Goal: Task Accomplishment & Management: Manage account settings

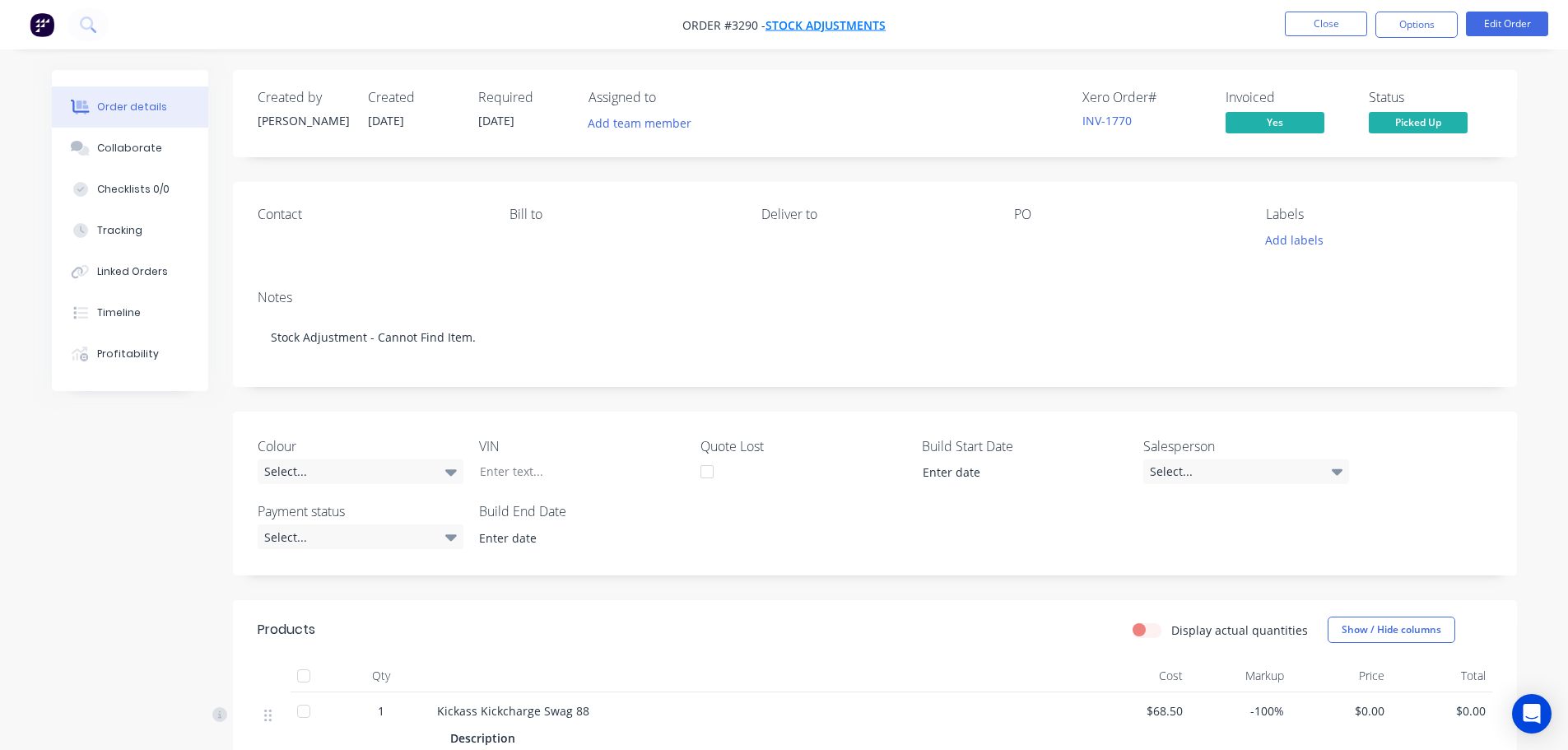
scroll to position [304, 0]
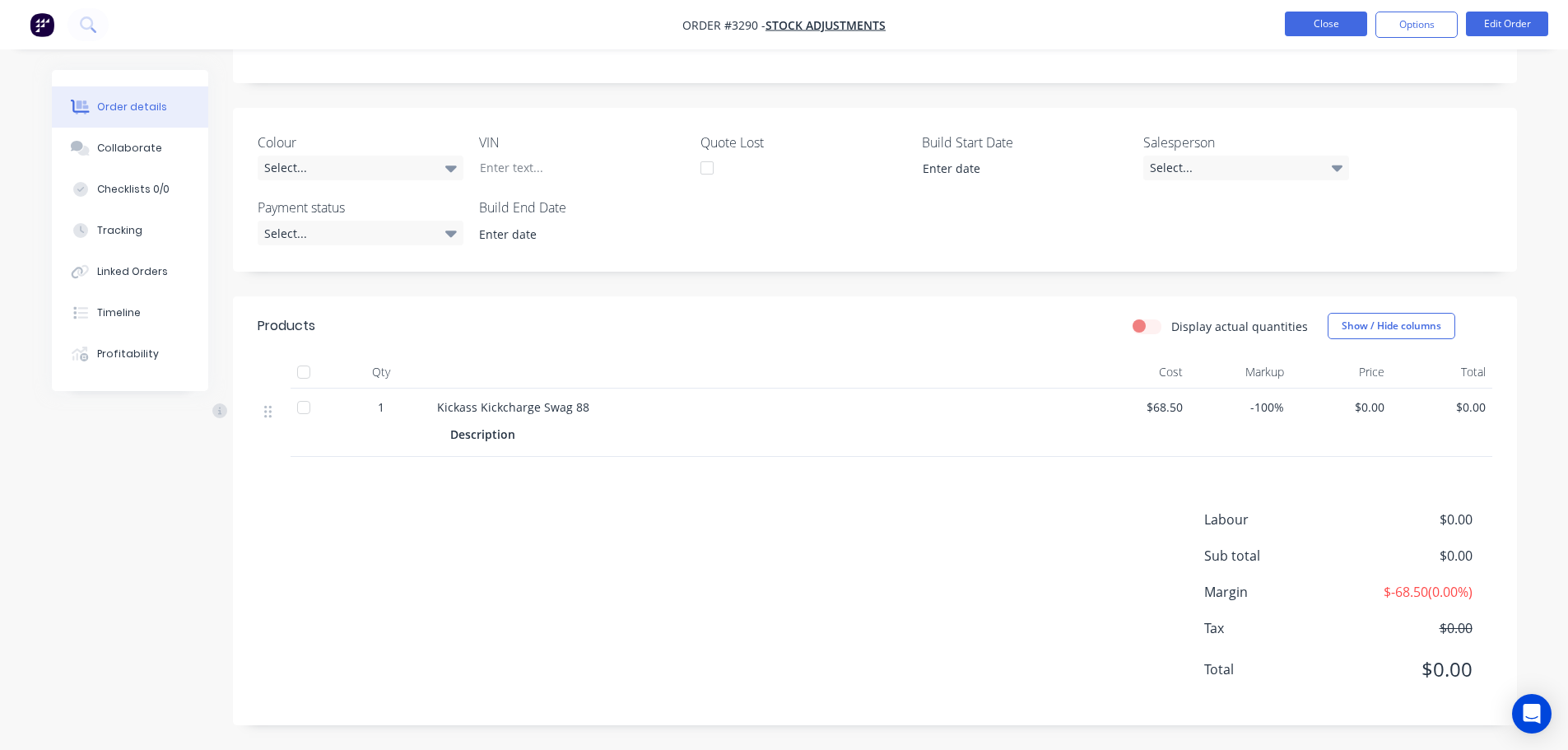
click at [1300, 27] on button "Close" at bounding box center [1326, 23] width 83 height 25
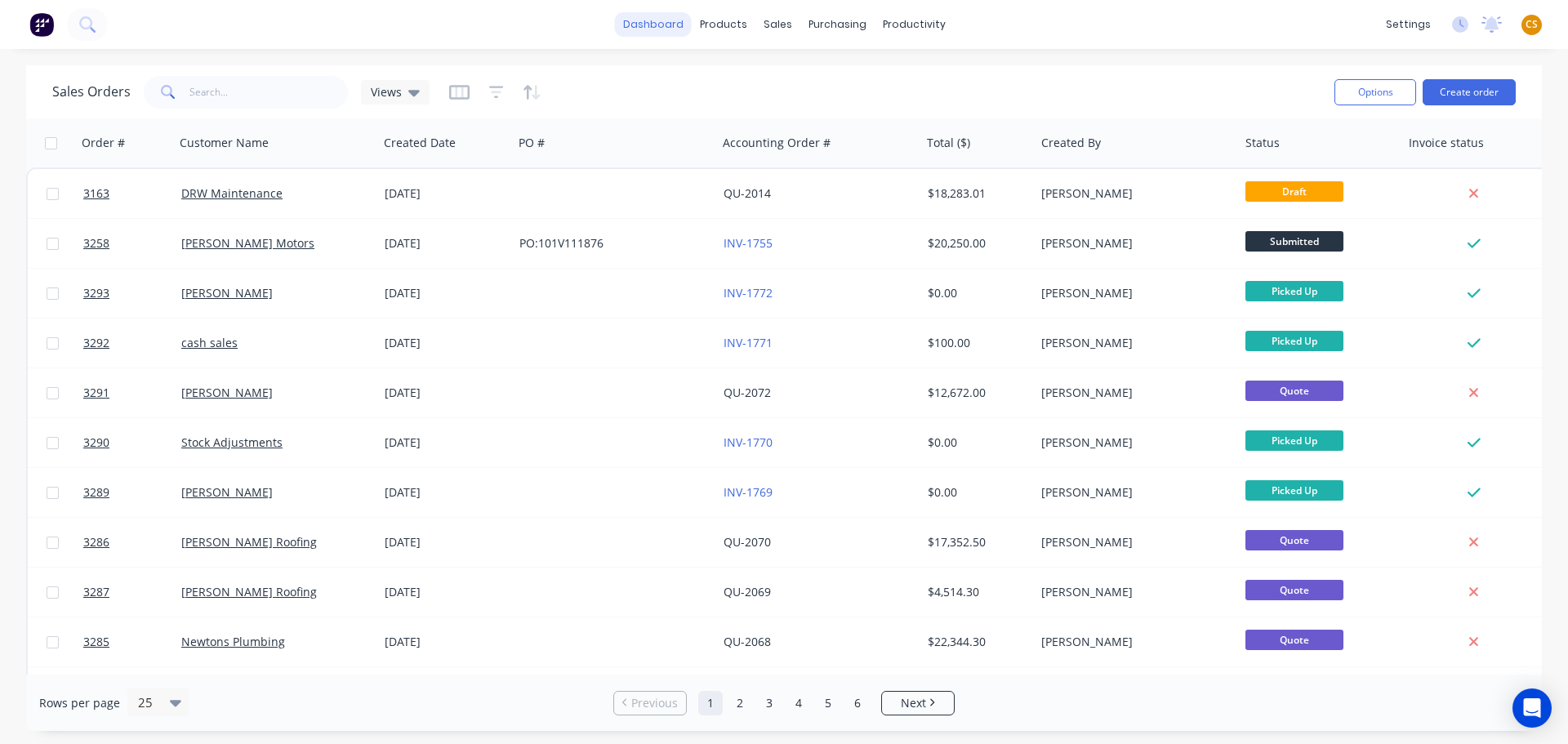
click at [632, 25] on link "dashboard" at bounding box center [653, 24] width 77 height 25
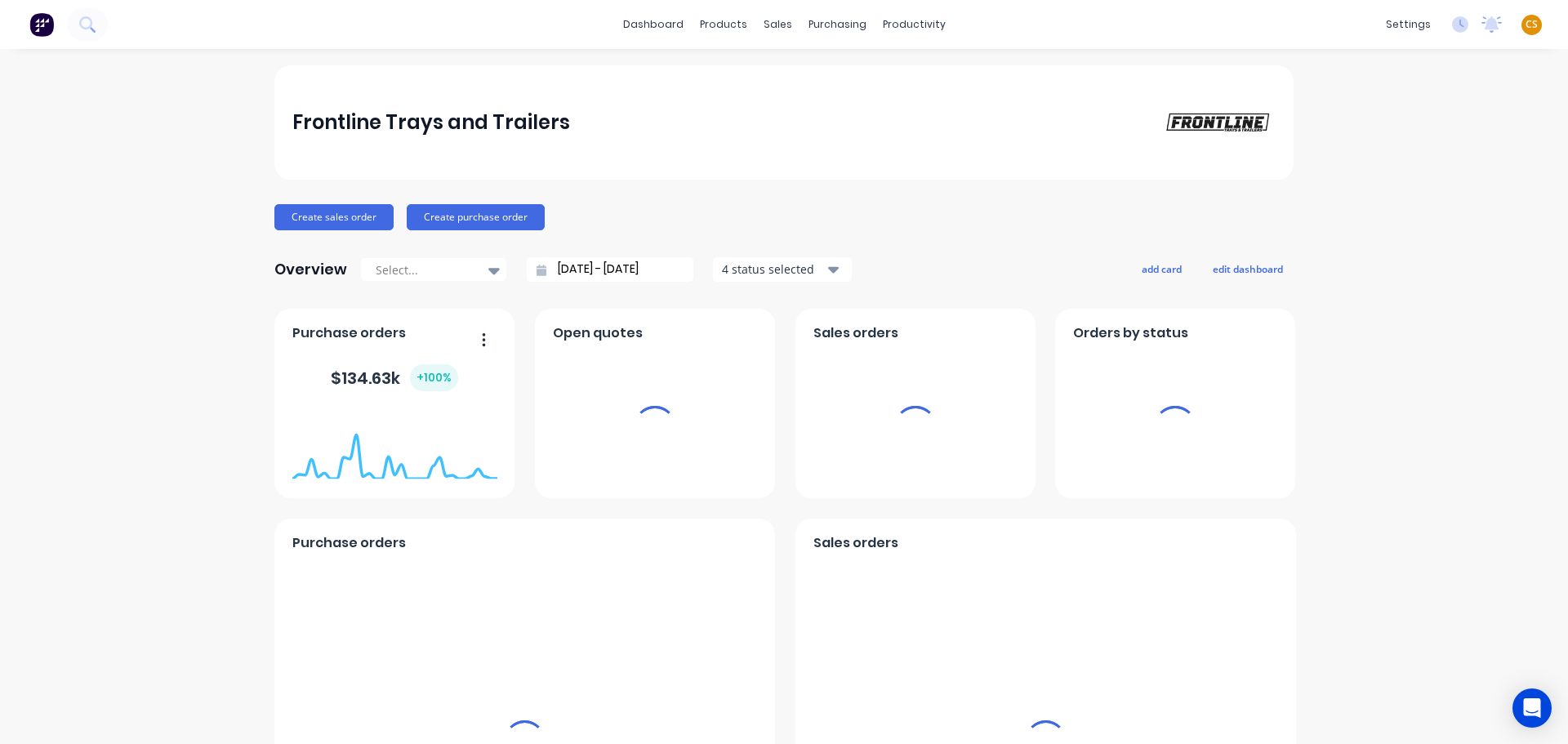
click at [1526, 26] on span "CS" at bounding box center [1532, 24] width 12 height 15
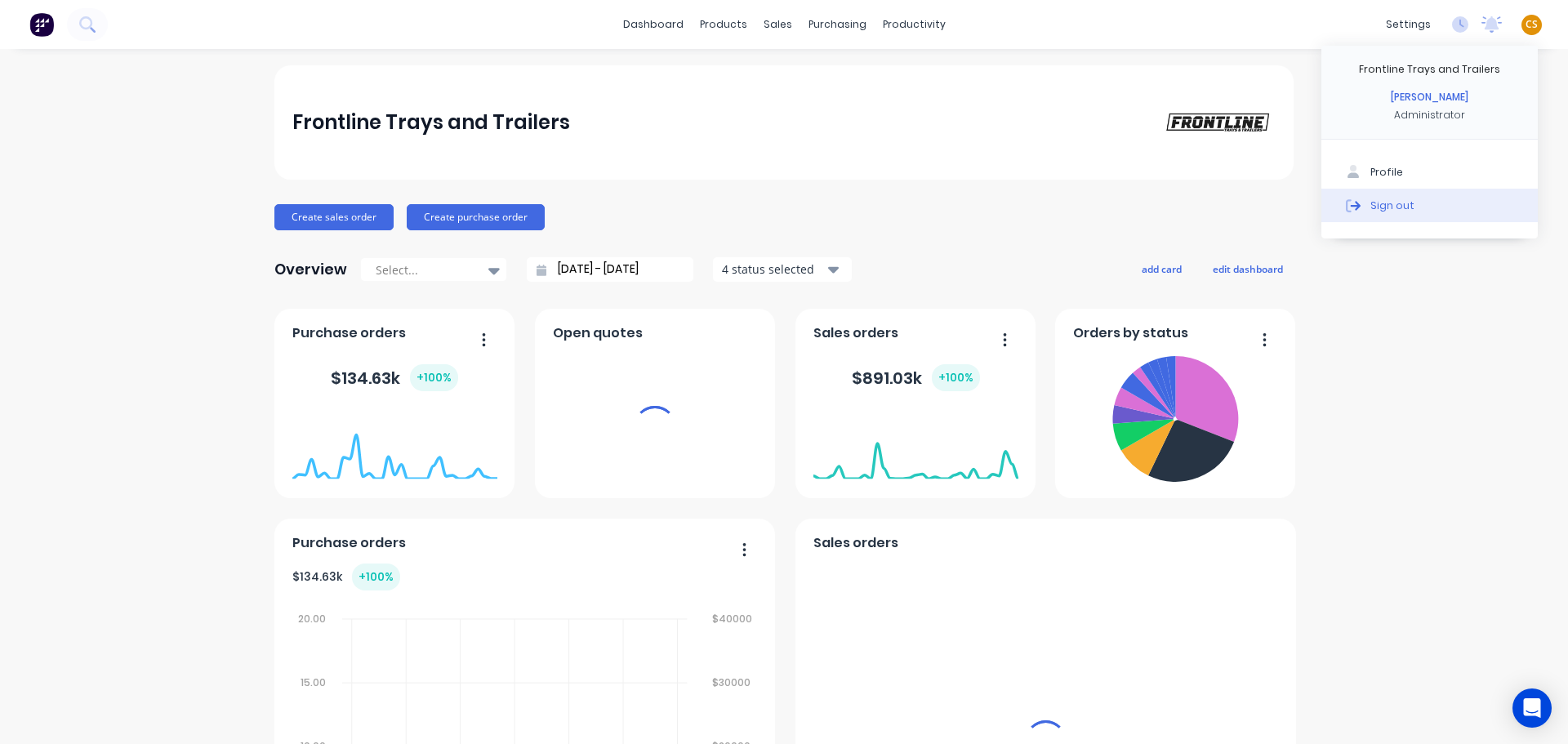
click at [1489, 207] on button "Sign out" at bounding box center [1430, 205] width 217 height 32
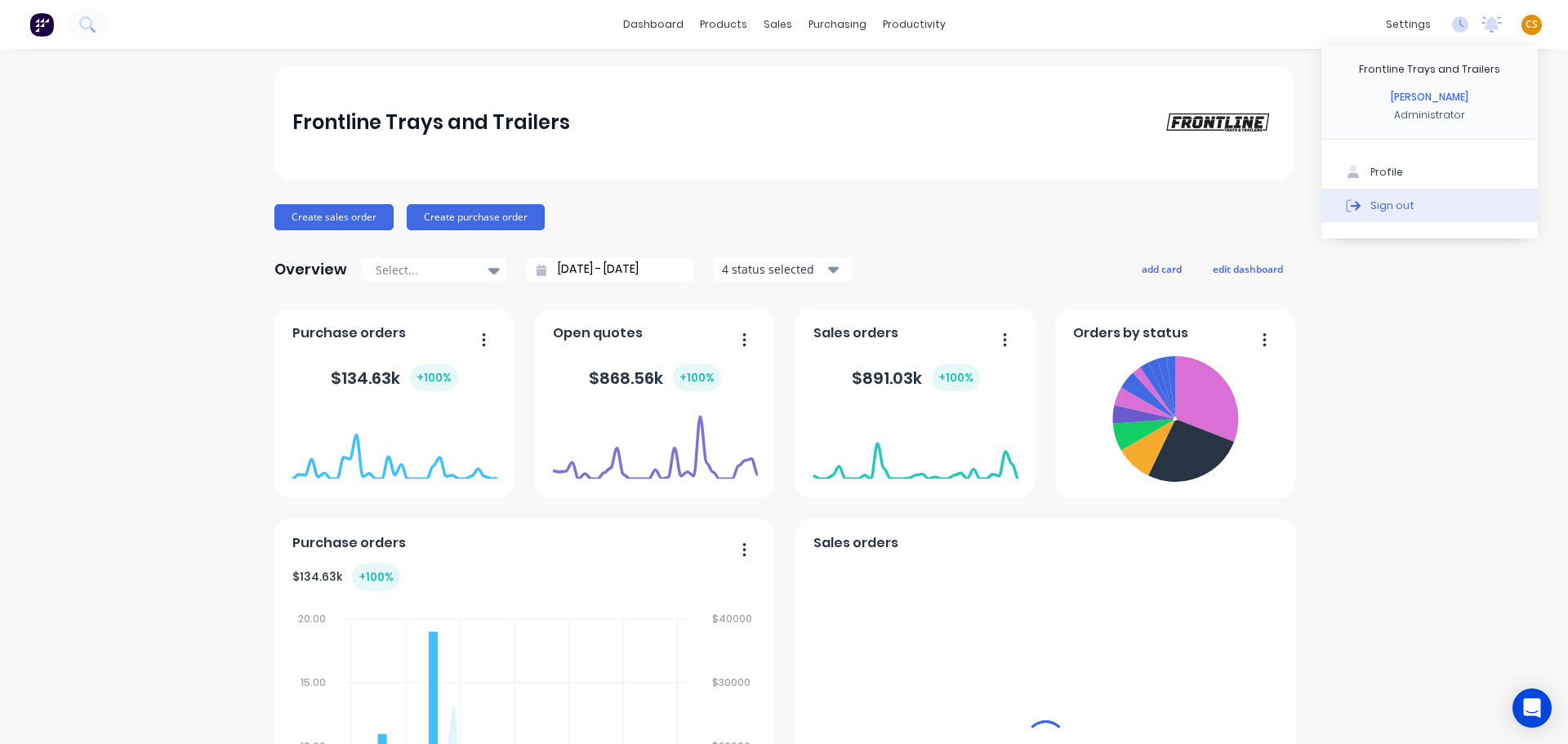
click at [1371, 210] on div "Sign out" at bounding box center [1393, 205] width 44 height 15
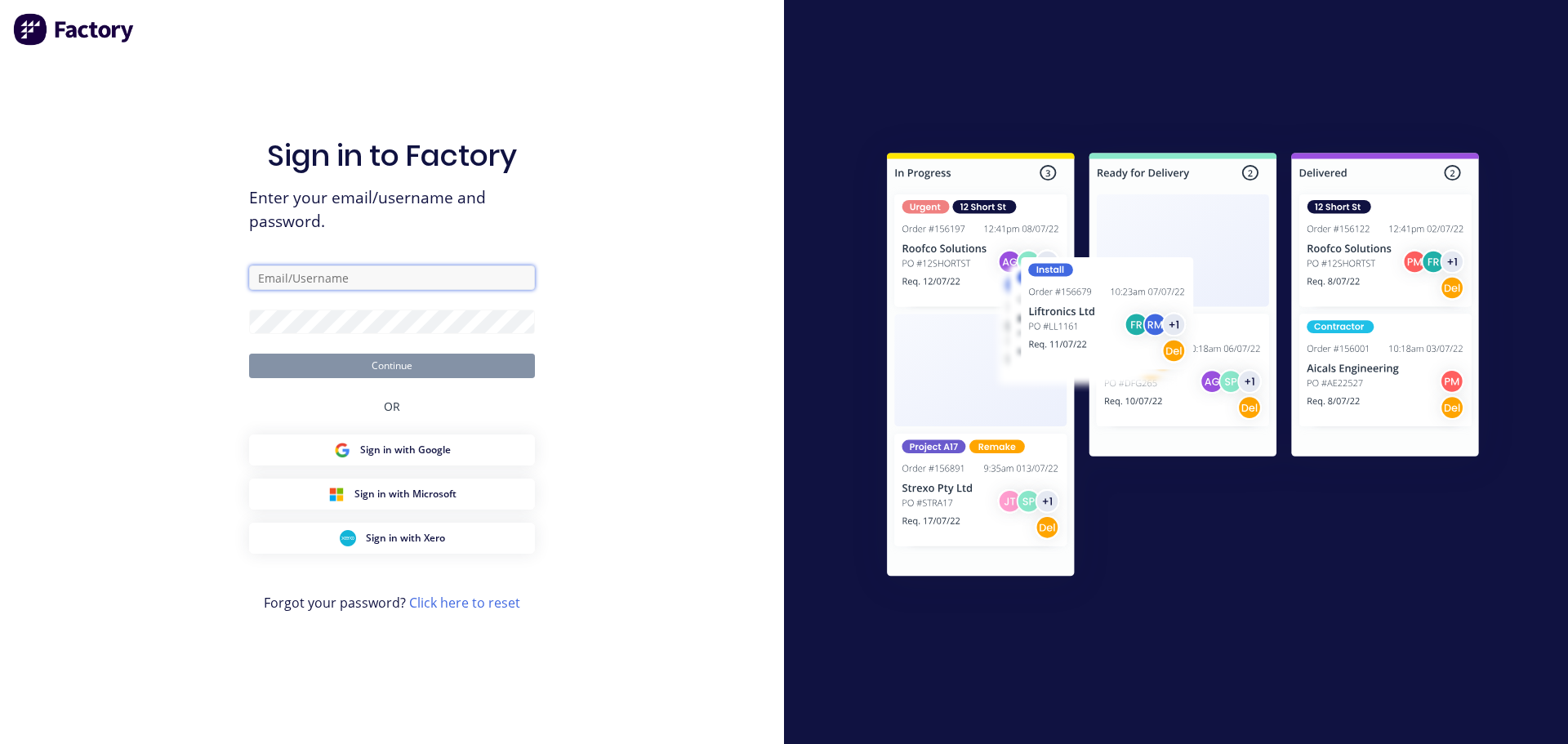
click at [385, 280] on input "text" at bounding box center [392, 277] width 286 height 25
paste input "[PERSON_NAME][EMAIL_ADDRESS][DOMAIN_NAME]"
type input "[PERSON_NAME][EMAIL_ADDRESS][DOMAIN_NAME]"
click at [509, 320] on body "Sign in to Factory Enter your email/username and password. [PERSON_NAME][EMAIL_…" at bounding box center [784, 372] width 1568 height 744
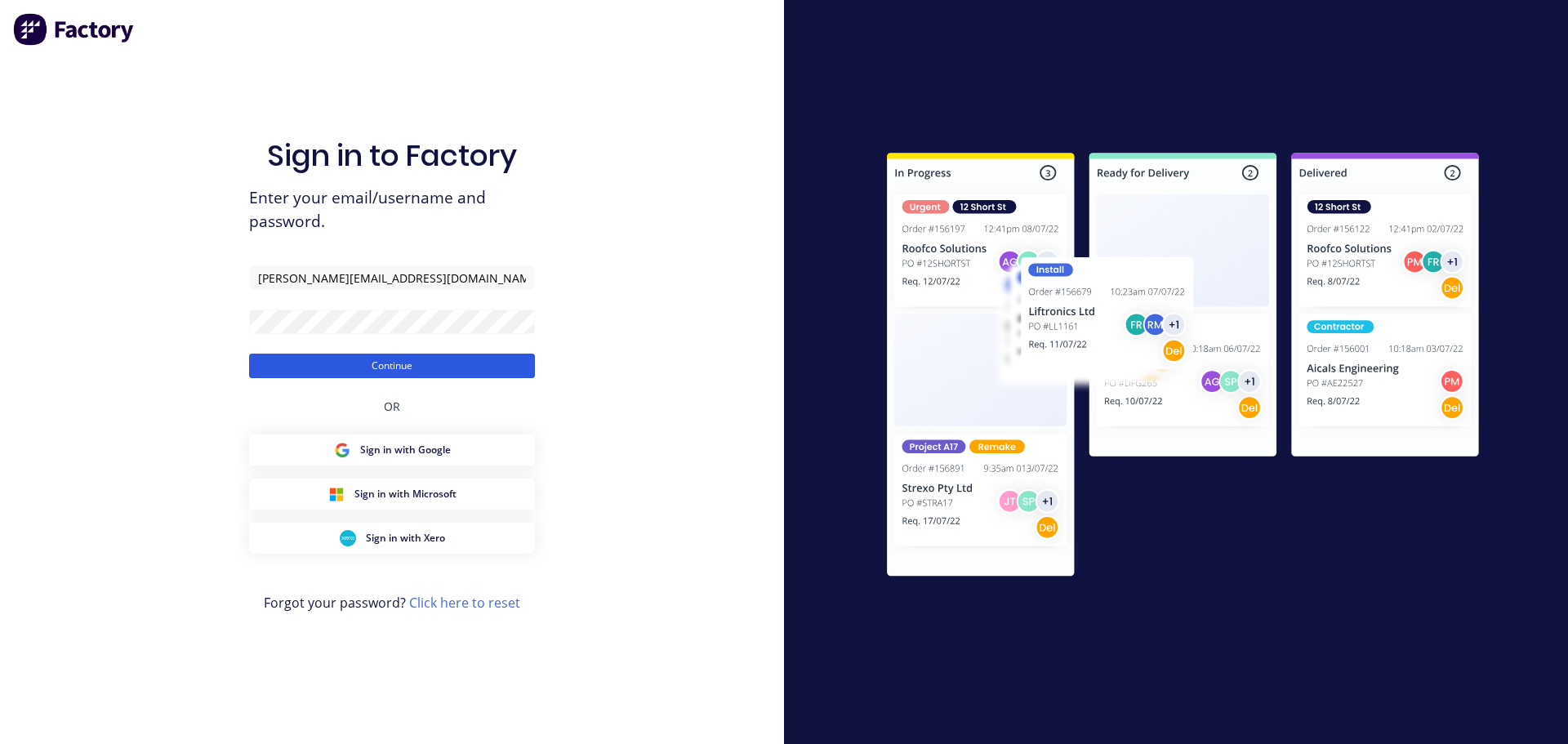
click at [509, 363] on button "Continue" at bounding box center [392, 366] width 286 height 25
